Goal: Task Accomplishment & Management: Manage account settings

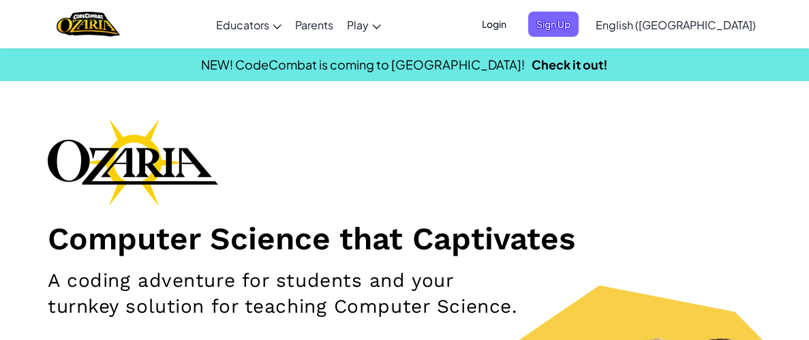
click at [514, 19] on span "Login" at bounding box center [493, 24] width 41 height 25
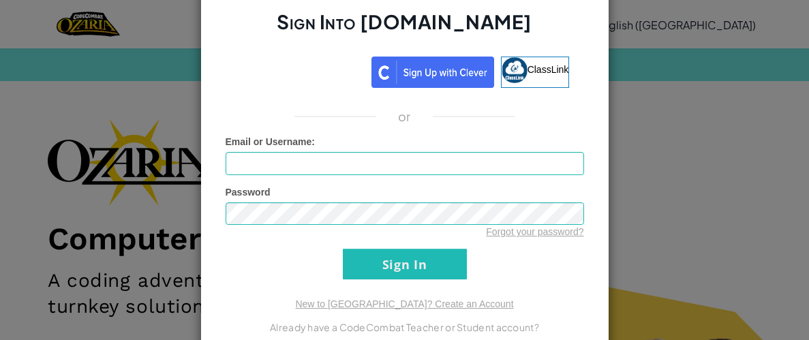
click at [672, 121] on div "Sign Into [DOMAIN_NAME] ClassLink or Unknown Error Email or Username : Password…" at bounding box center [404, 170] width 809 height 340
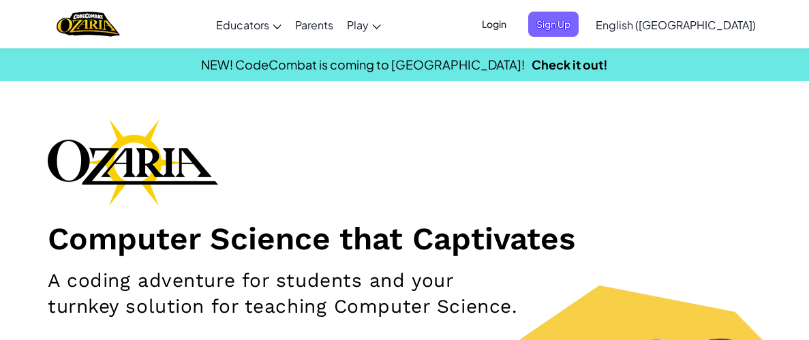
click at [514, 22] on span "Login" at bounding box center [493, 24] width 41 height 25
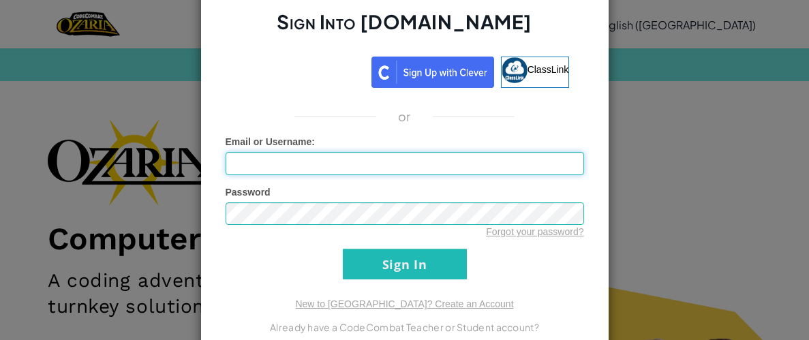
click at [375, 168] on input "Email or Username :" at bounding box center [404, 163] width 358 height 23
type input "xhaglej14"
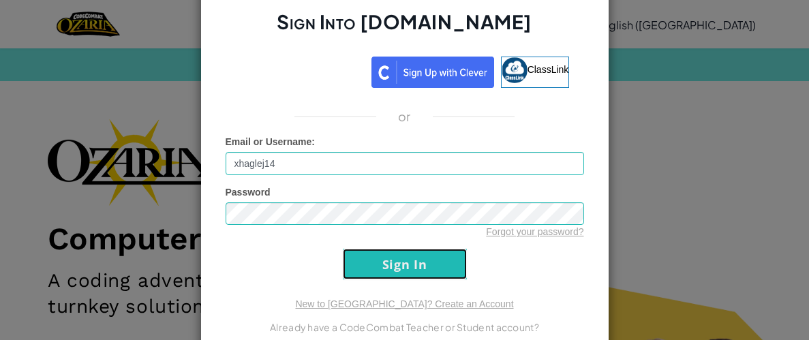
click at [411, 271] on input "Sign In" at bounding box center [405, 264] width 124 height 31
